Goal: Task Accomplishment & Management: Complete application form

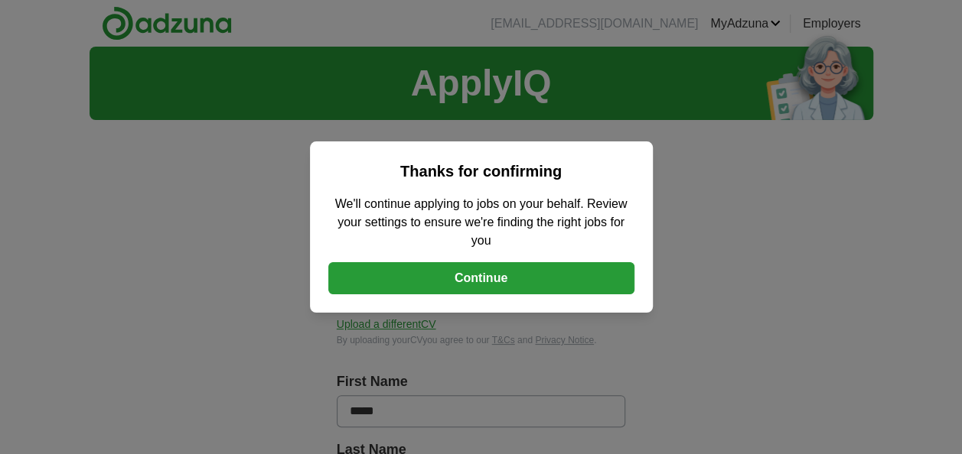
click at [511, 278] on button "Continue" at bounding box center [481, 278] width 306 height 32
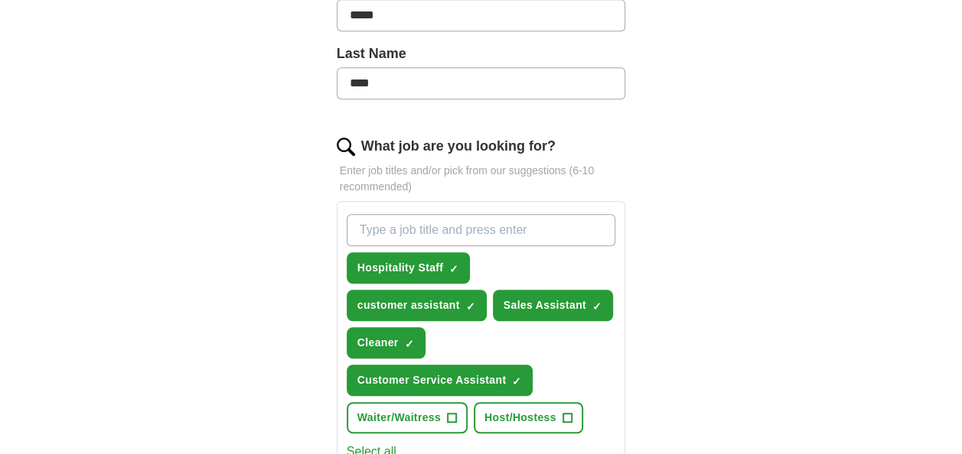
scroll to position [402, 0]
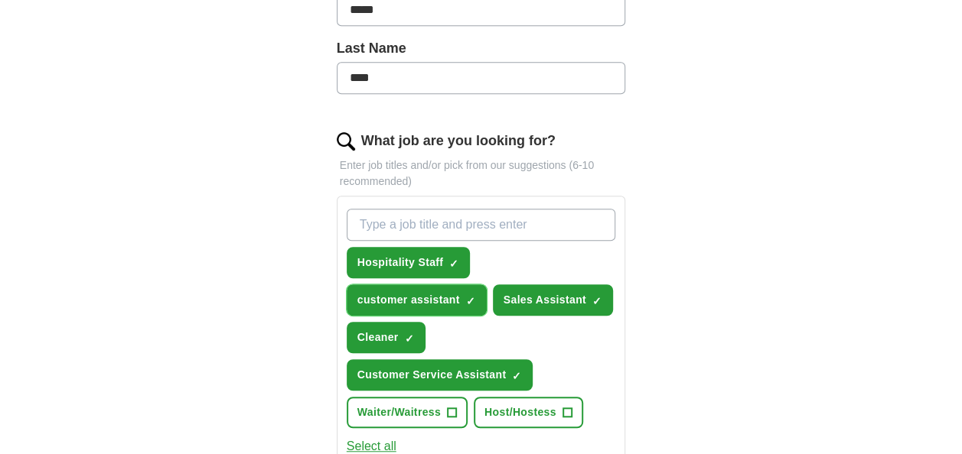
click at [386, 297] on span "customer assistant" at bounding box center [408, 300] width 103 height 16
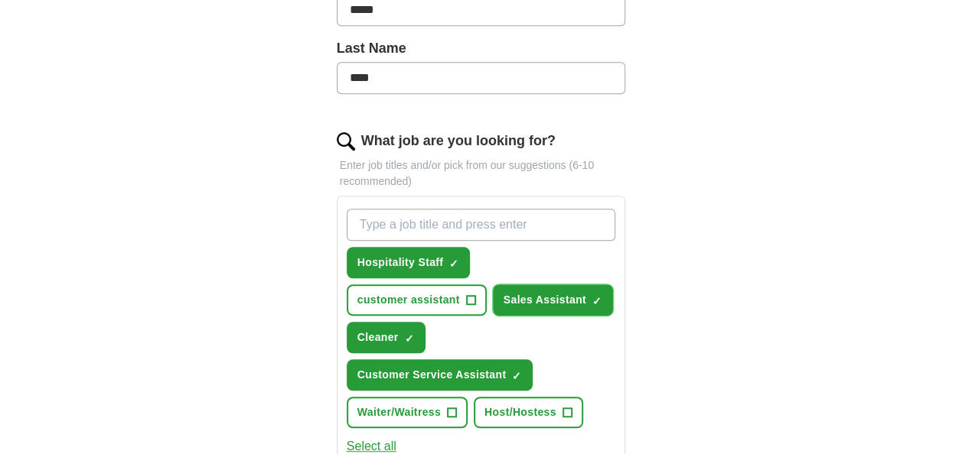
click at [540, 296] on span "Sales Assistant" at bounding box center [544, 300] width 83 height 16
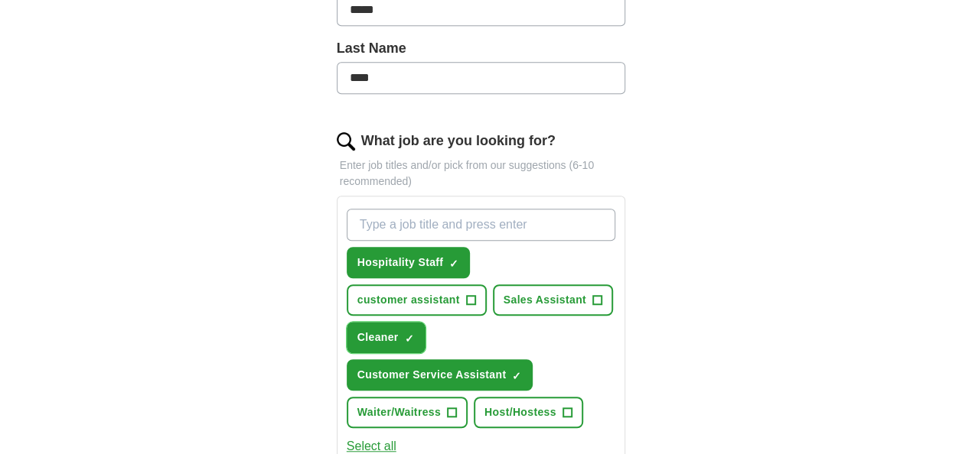
click at [382, 333] on span "Cleaner" at bounding box center [377, 338] width 41 height 16
click at [360, 256] on span "Hospitality Staff" at bounding box center [400, 263] width 86 height 16
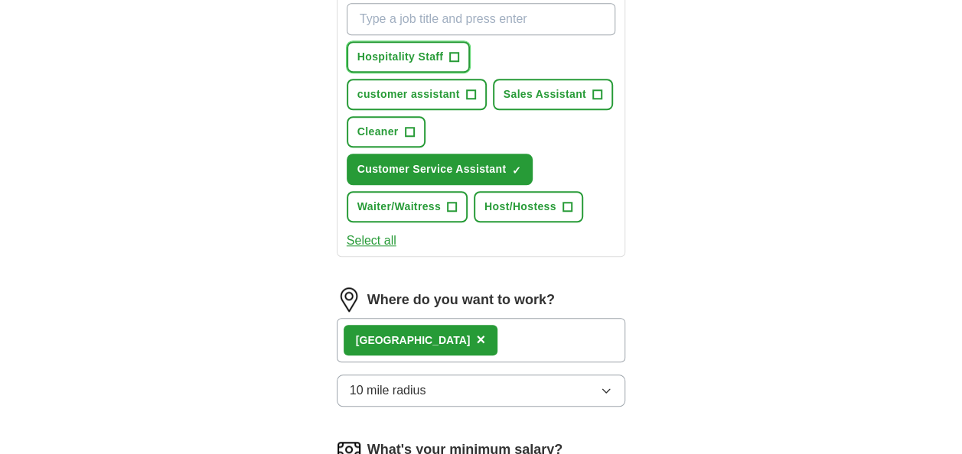
scroll to position [608, 0]
click at [376, 340] on div "[GEOGRAPHIC_DATA]" at bounding box center [413, 340] width 115 height 16
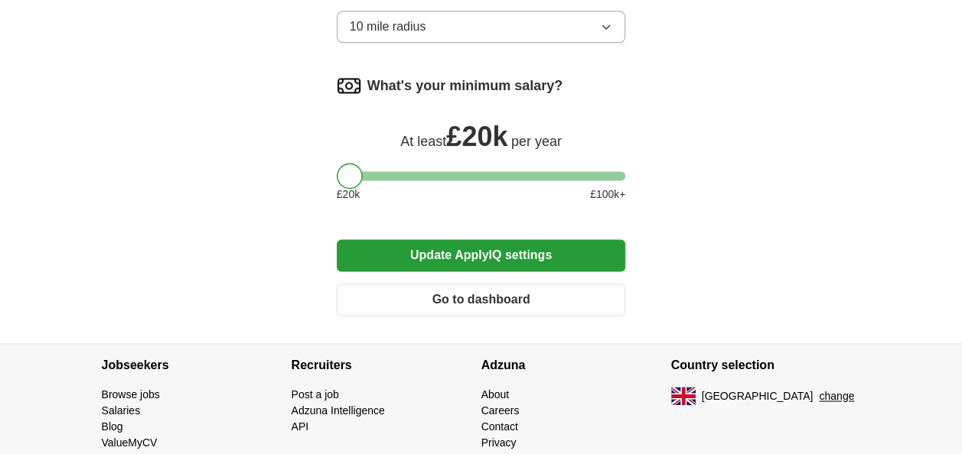
scroll to position [972, 0]
click at [513, 254] on button "Update ApplyIQ settings" at bounding box center [481, 255] width 289 height 32
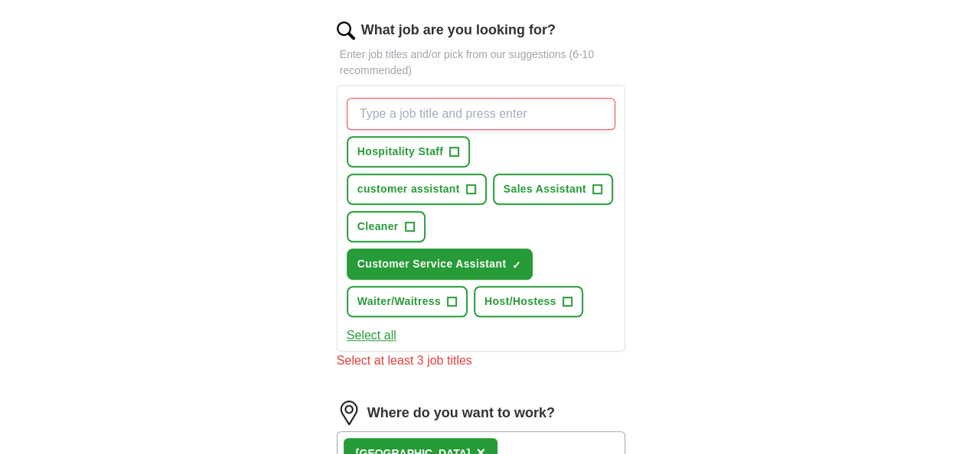
scroll to position [509, 0]
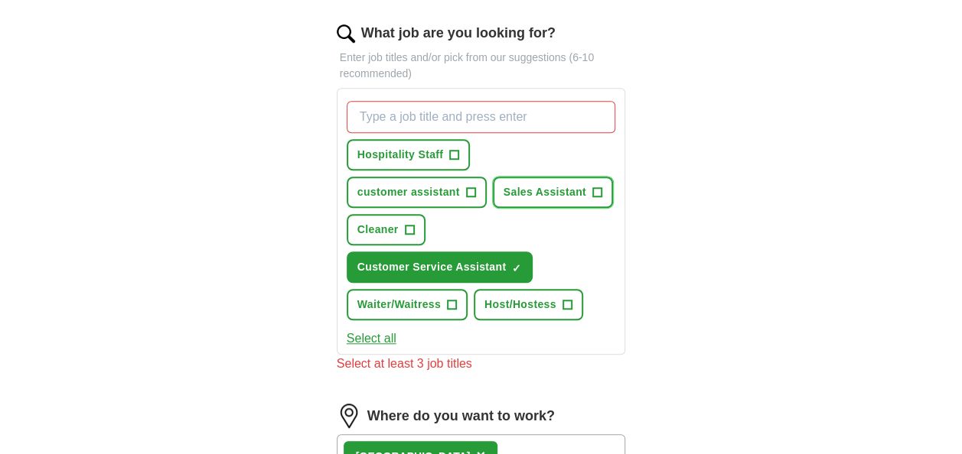
click at [552, 185] on span "Sales Assistant" at bounding box center [544, 192] width 83 height 16
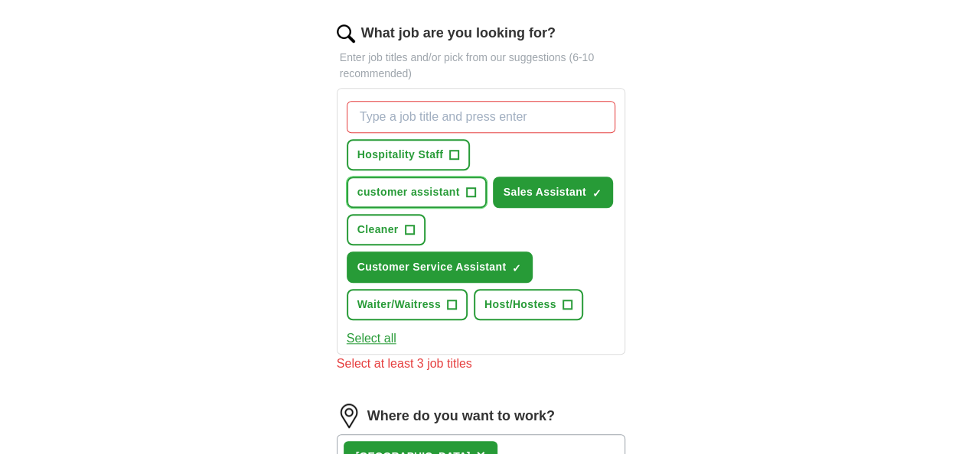
click at [441, 185] on span "customer assistant" at bounding box center [408, 192] width 103 height 16
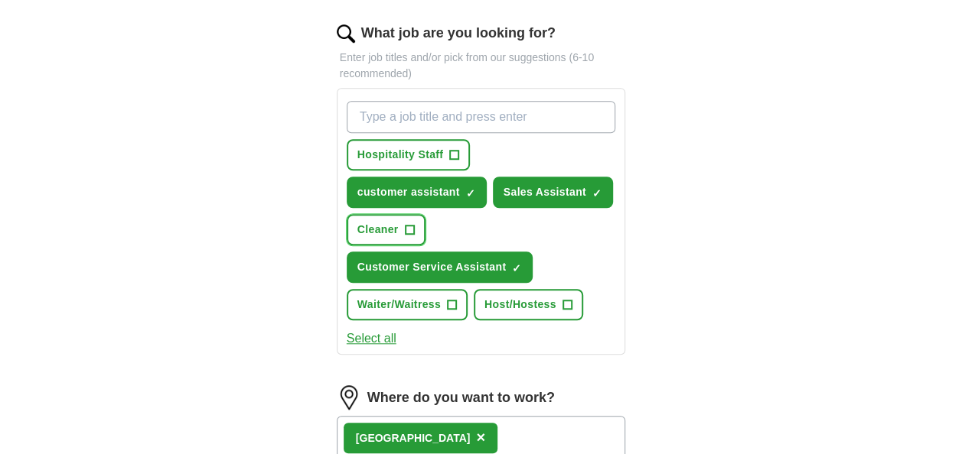
click at [370, 229] on span "Cleaner" at bounding box center [377, 230] width 41 height 16
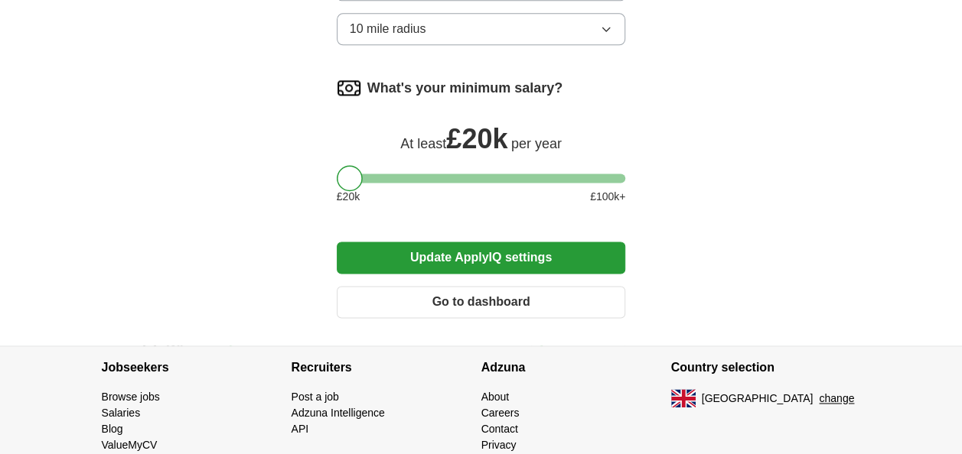
scroll to position [970, 0]
click at [470, 262] on button "Update ApplyIQ settings" at bounding box center [481, 257] width 289 height 32
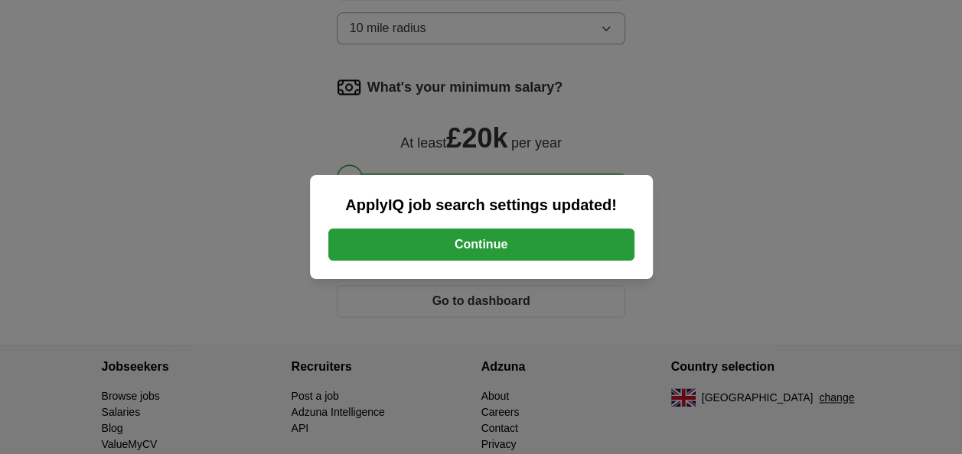
click at [480, 251] on button "Continue" at bounding box center [481, 245] width 306 height 32
